Goal: Transaction & Acquisition: Book appointment/travel/reservation

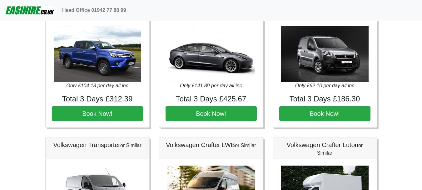
scroll to position [156, 0]
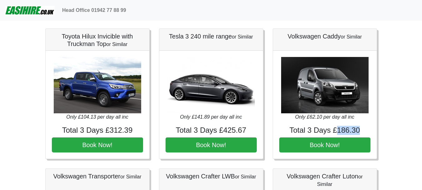
drag, startPoint x: 338, startPoint y: 133, endPoint x: 363, endPoint y: 133, distance: 25.6
click at [363, 133] on h4 "Total 3 Days £186.30" at bounding box center [324, 130] width 91 height 9
click at [365, 131] on h4 "Total 3 Days £186.30" at bounding box center [324, 130] width 91 height 9
drag, startPoint x: 336, startPoint y: 130, endPoint x: 364, endPoint y: 132, distance: 27.8
click at [364, 132] on h4 "Total 3 Days £186.30" at bounding box center [324, 130] width 91 height 9
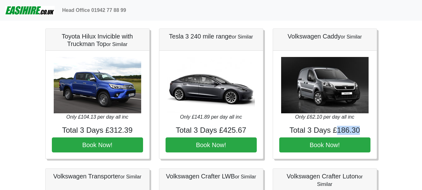
click at [364, 132] on h4 "Total 3 Days £186.30" at bounding box center [324, 130] width 91 height 9
drag, startPoint x: 333, startPoint y: 130, endPoint x: 364, endPoint y: 131, distance: 30.6
click at [364, 131] on h4 "Total 3 Days £186.30" at bounding box center [324, 130] width 91 height 9
drag, startPoint x: 360, startPoint y: 128, endPoint x: 334, endPoint y: 132, distance: 26.1
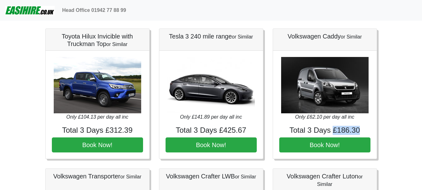
click at [334, 132] on h4 "Total 3 Days £186.30" at bounding box center [324, 130] width 91 height 9
click at [290, 128] on h4 "Total 3 Days £186.30" at bounding box center [324, 130] width 91 height 9
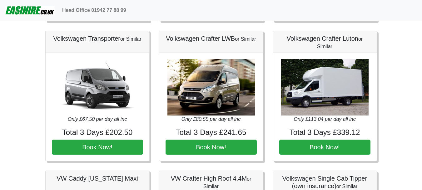
scroll to position [298, 0]
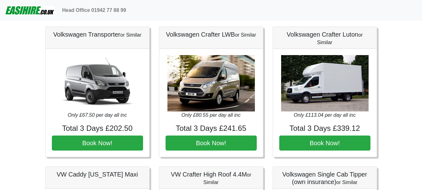
click at [267, 104] on div "Volkswagen Crafter LWB or Similar Only £80.55 per day all inc Total 3 Days £241…" at bounding box center [211, 92] width 114 height 130
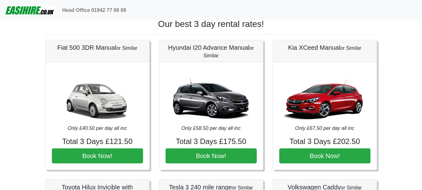
scroll to position [0, 0]
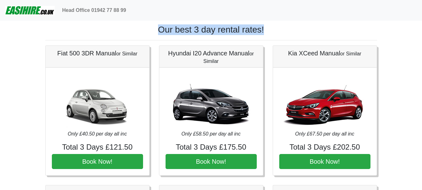
drag, startPoint x: 160, startPoint y: 30, endPoint x: 278, endPoint y: 32, distance: 118.4
click at [278, 32] on h1 "Our best 3 day rental rates!" at bounding box center [211, 29] width 332 height 11
